Goal: Check status

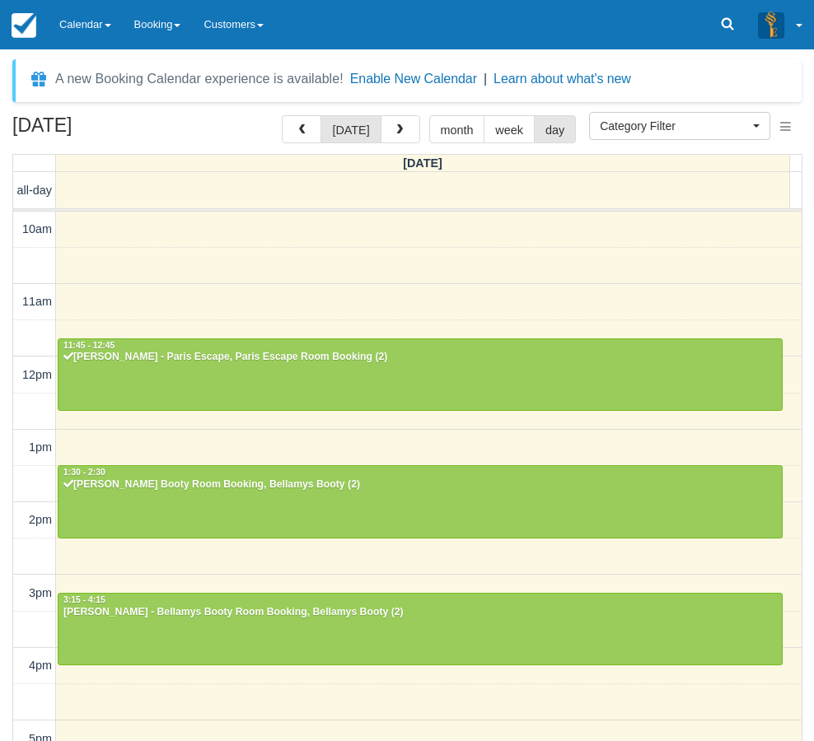
select select
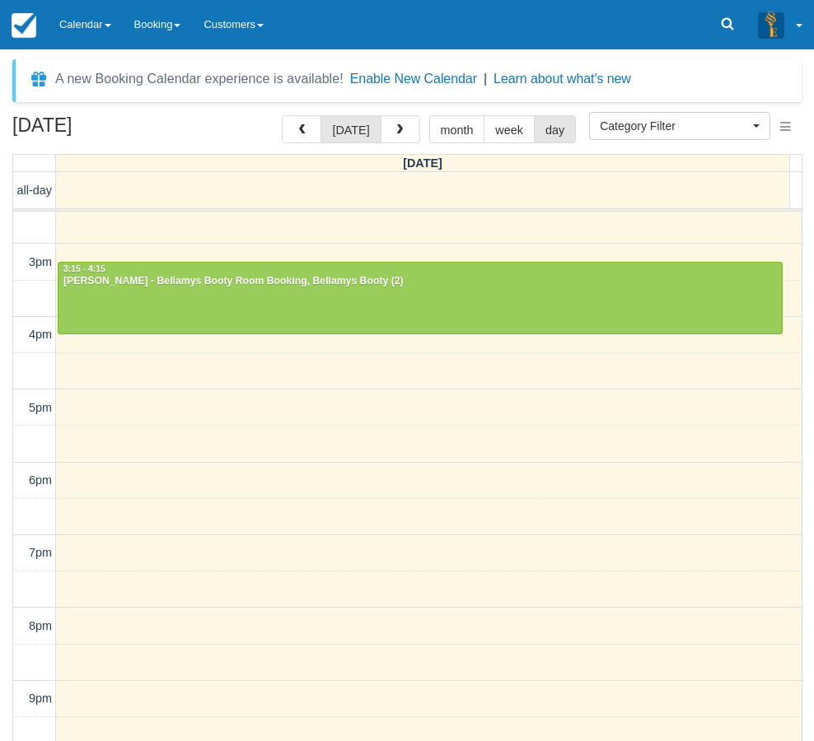
click at [7, 333] on div "September 24, 2025 today month week day Wednesday all-day 10am 11am 12pm 1pm 2p…" at bounding box center [407, 452] width 814 height 674
click at [91, 13] on link "Calendar" at bounding box center [85, 24] width 75 height 49
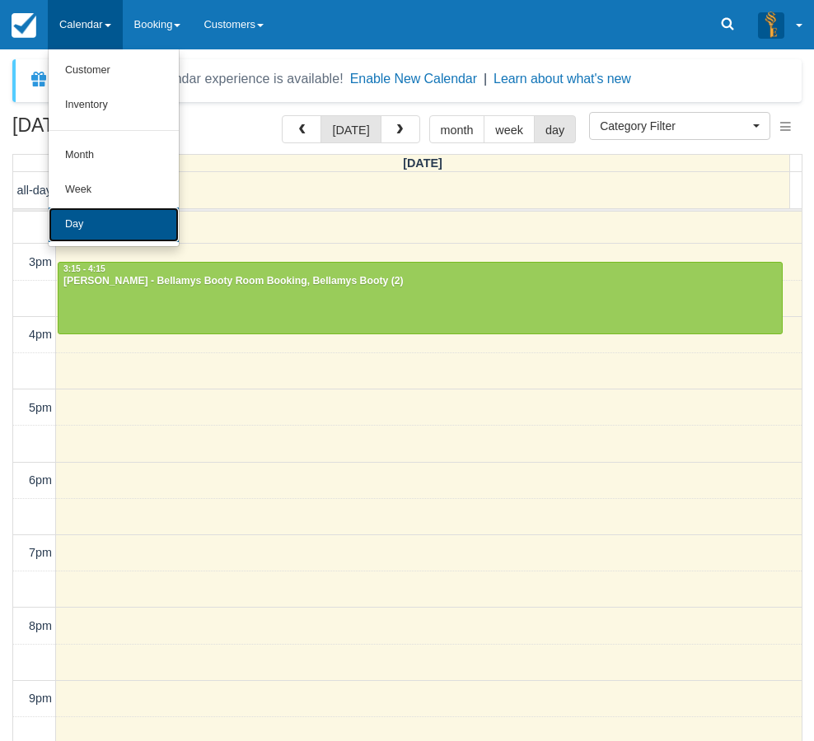
click at [85, 220] on link "Day" at bounding box center [114, 225] width 130 height 35
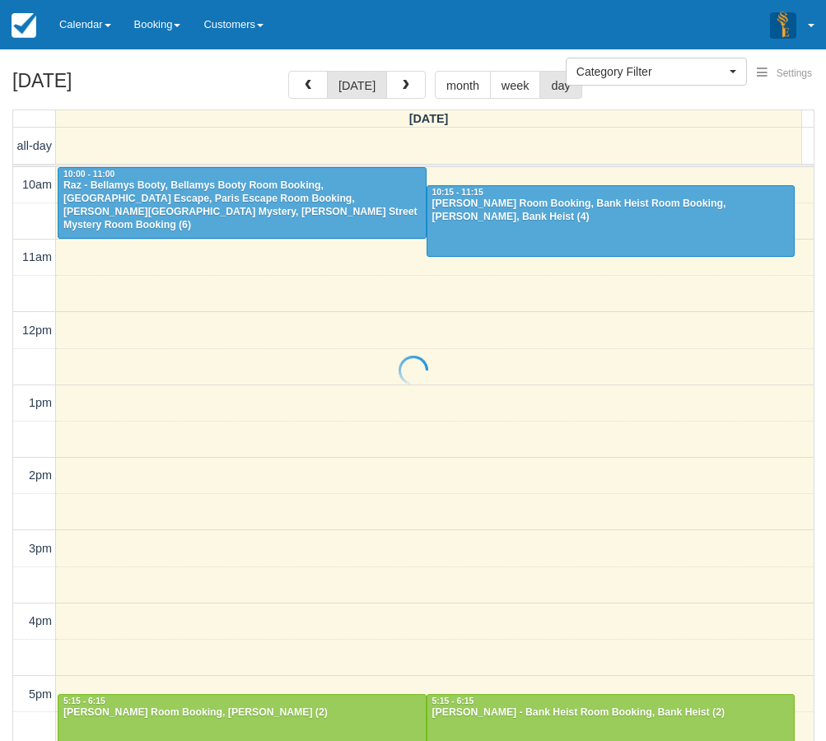
select select
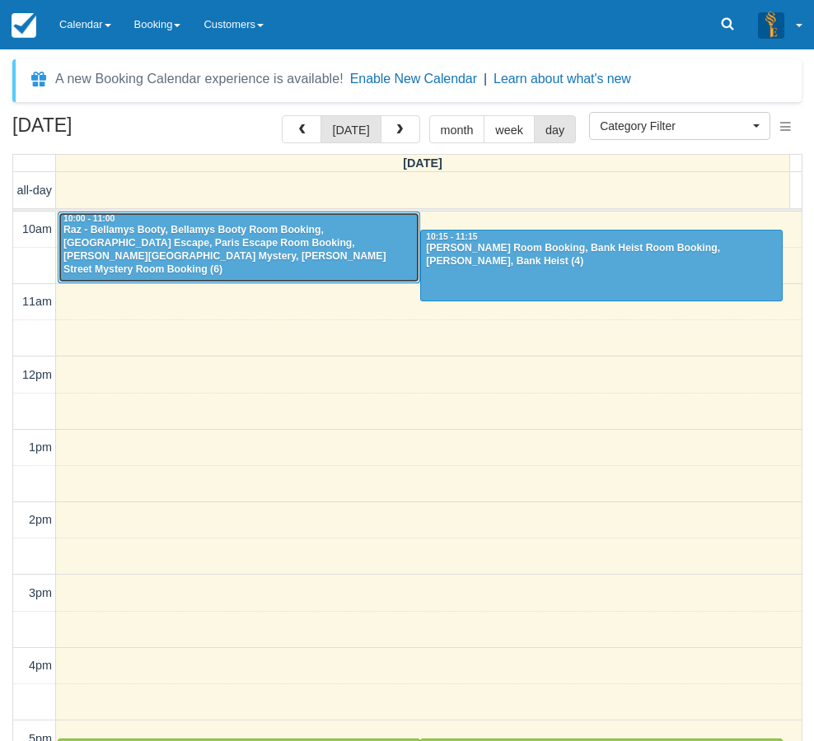
click at [235, 245] on div "Raz - Bellamys Booty, Bellamys Booty Room Booking, Paris Escape, Paris Escape R…" at bounding box center [239, 250] width 352 height 53
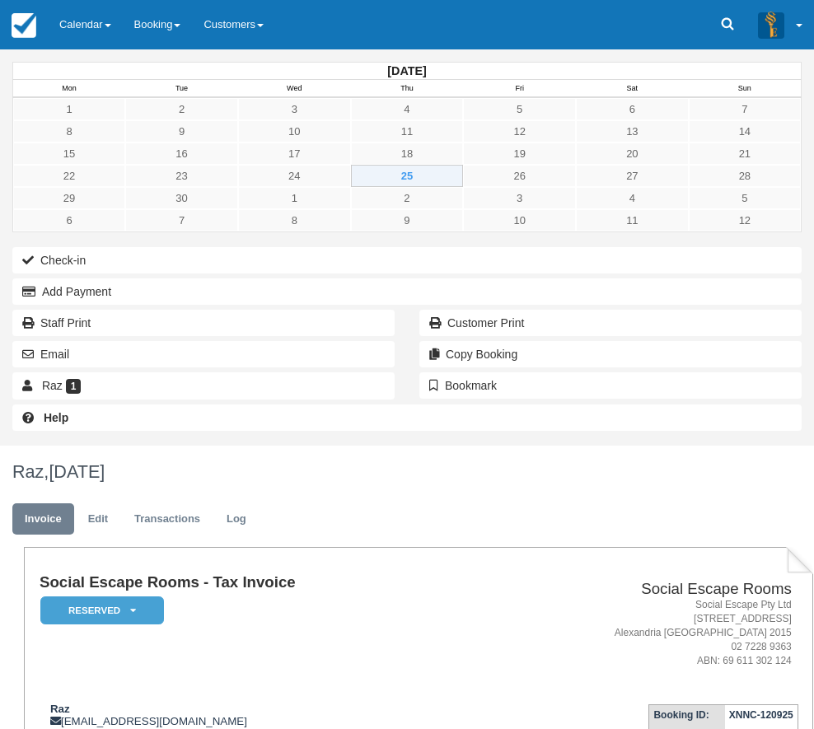
click at [37, 446] on div "[DATE] Mon Tue Wed Thu Fri Sat Sun 1 2 3 4 5 6 7 8 9 10 11 12 13 14 15 16 17 18…" at bounding box center [407, 247] width 814 height 396
